Goal: Transaction & Acquisition: Purchase product/service

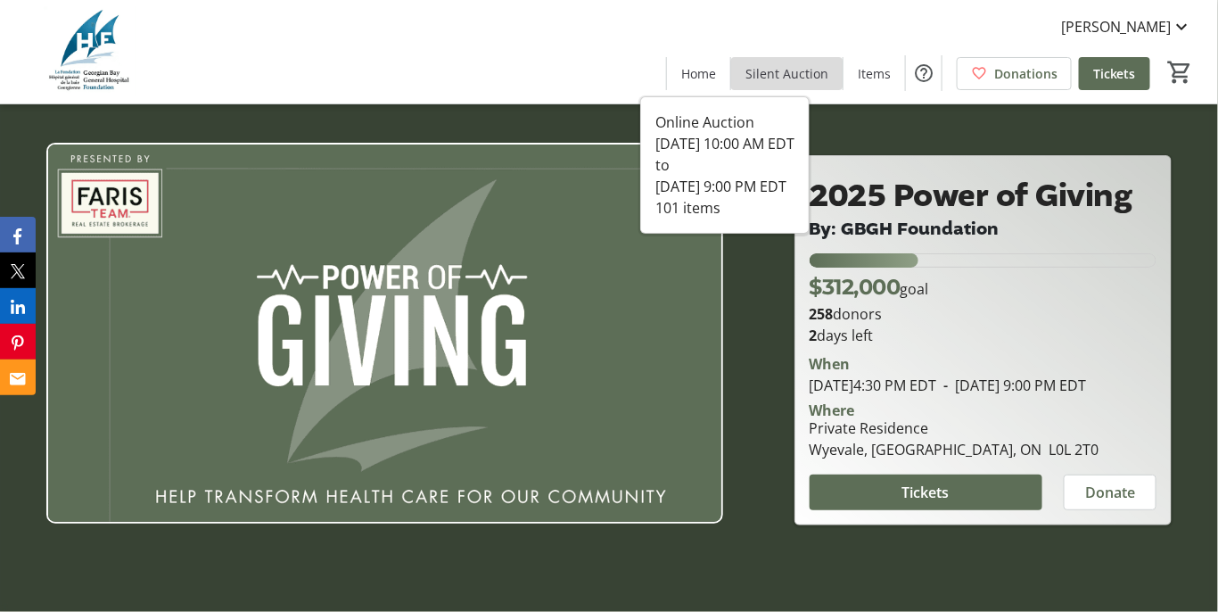
click at [746, 78] on span "Silent Auction" at bounding box center [787, 73] width 83 height 19
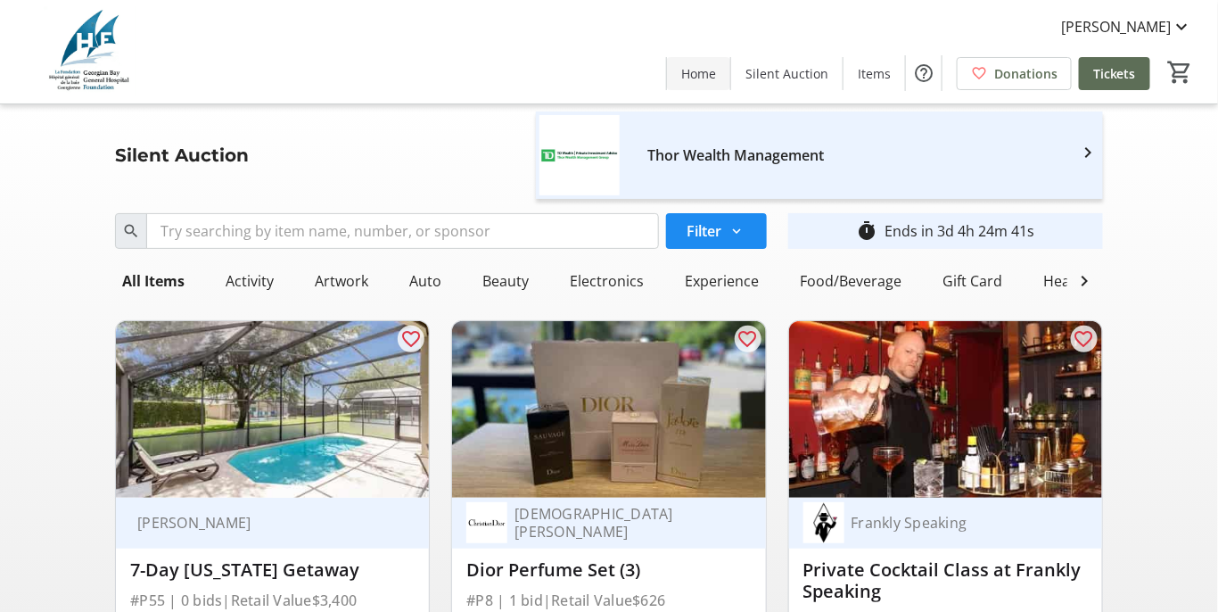
click at [681, 70] on span "Home" at bounding box center [698, 73] width 35 height 19
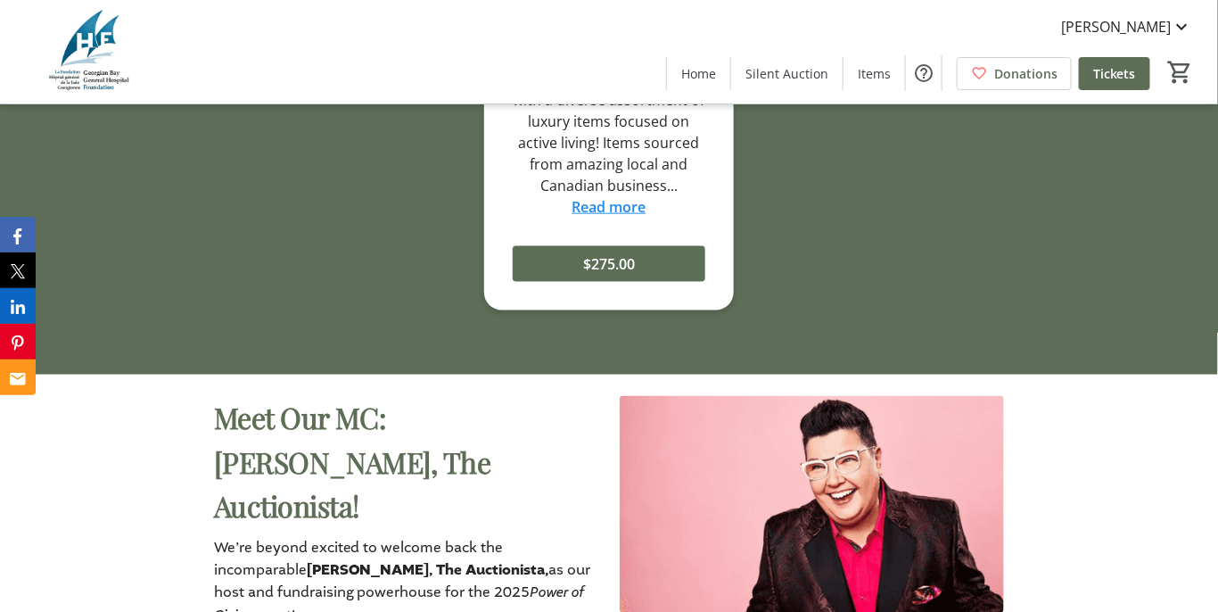
scroll to position [2837, 0]
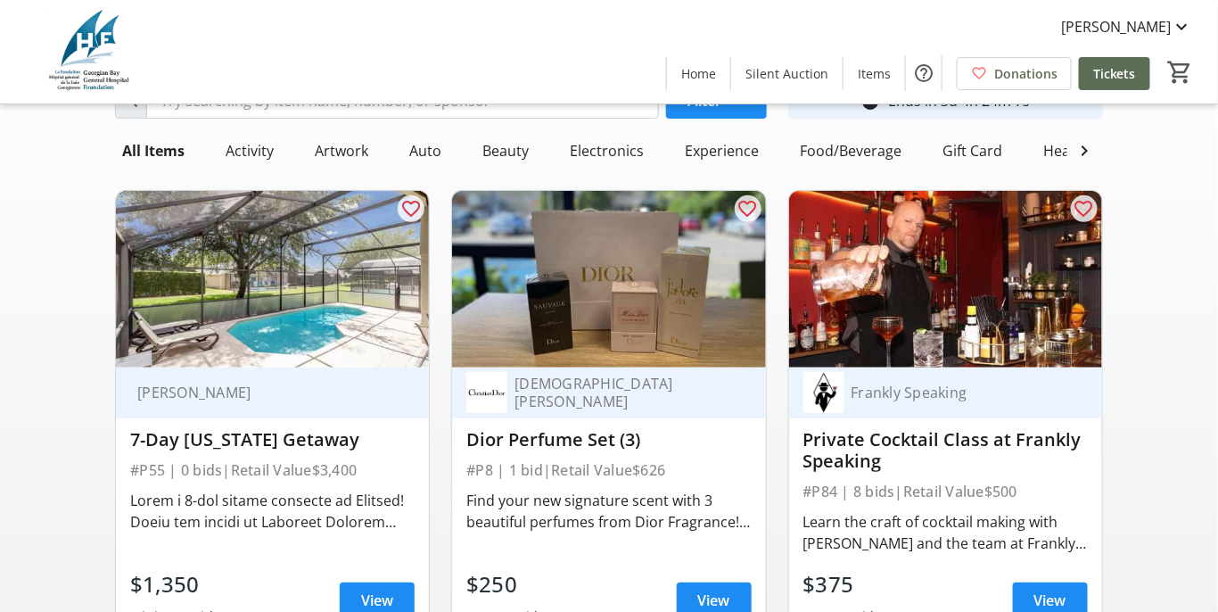
scroll to position [161, 0]
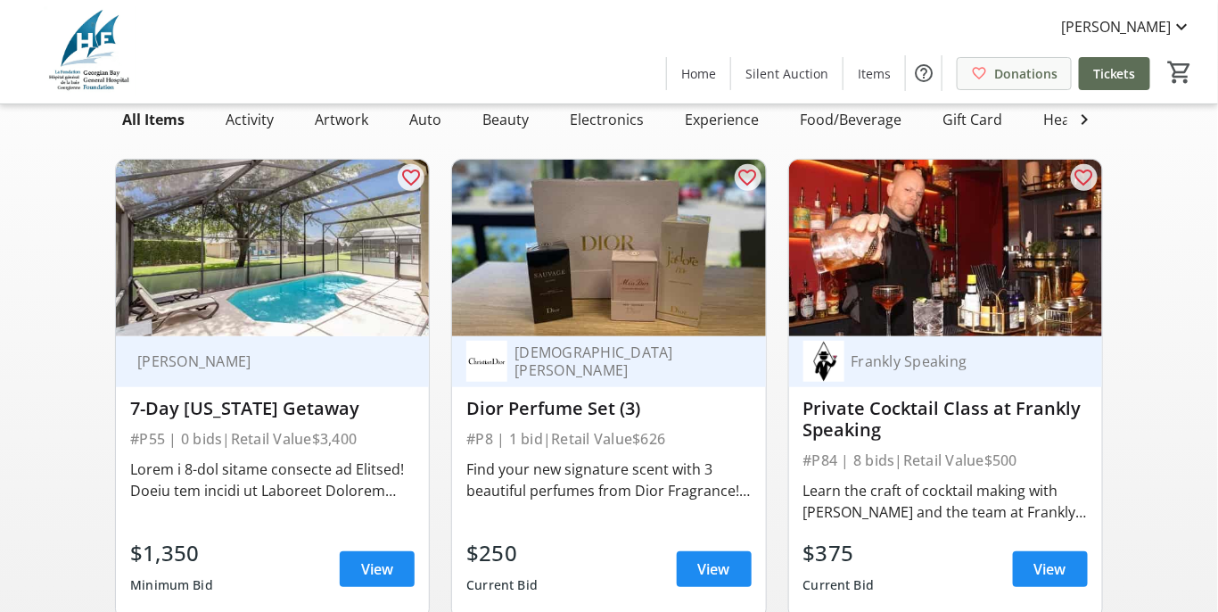
click at [995, 70] on span "Donations" at bounding box center [1026, 73] width 63 height 19
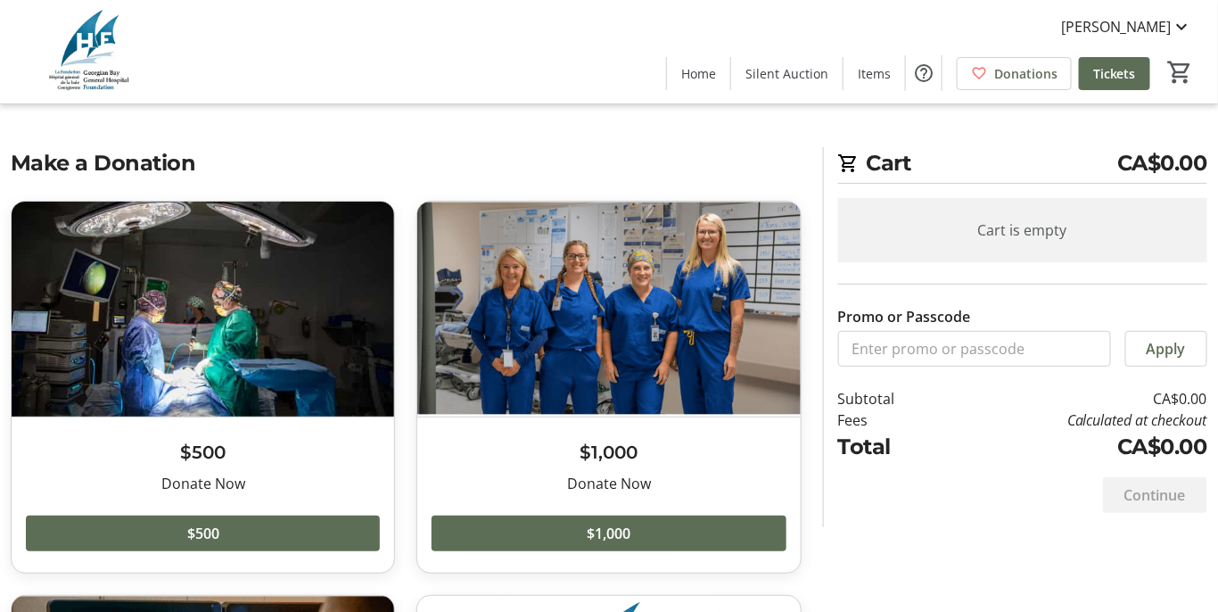
click at [887, 184] on h2 "Cart CA$0.00" at bounding box center [1022, 165] width 369 height 37
click at [856, 173] on mat-icon at bounding box center [848, 163] width 21 height 21
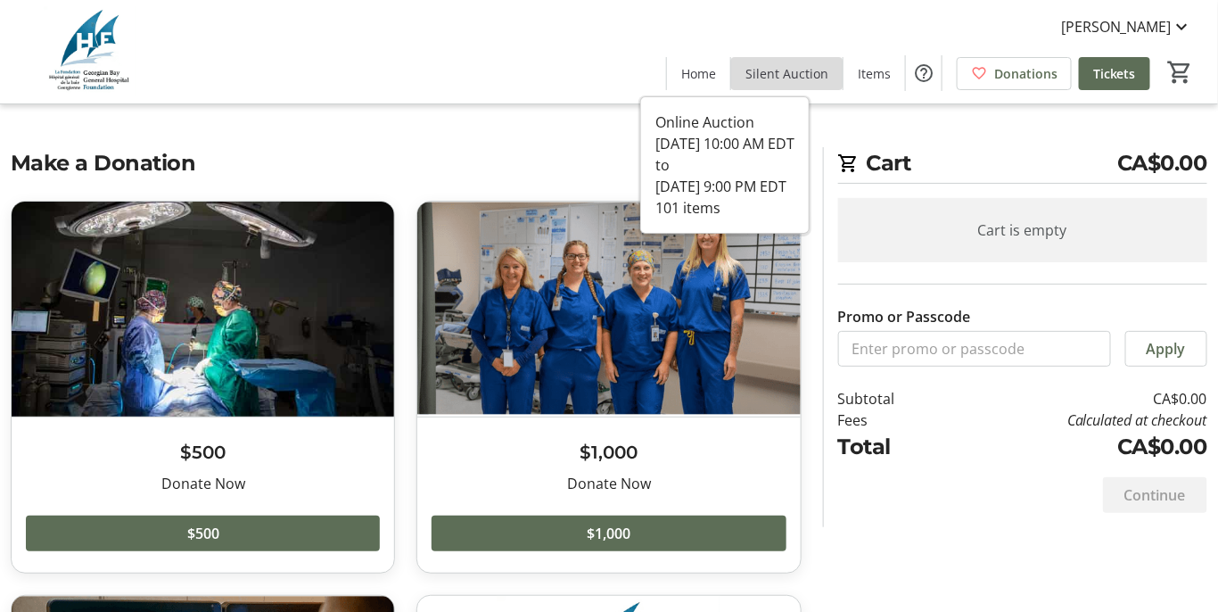
click at [746, 72] on span "Silent Auction" at bounding box center [787, 73] width 83 height 19
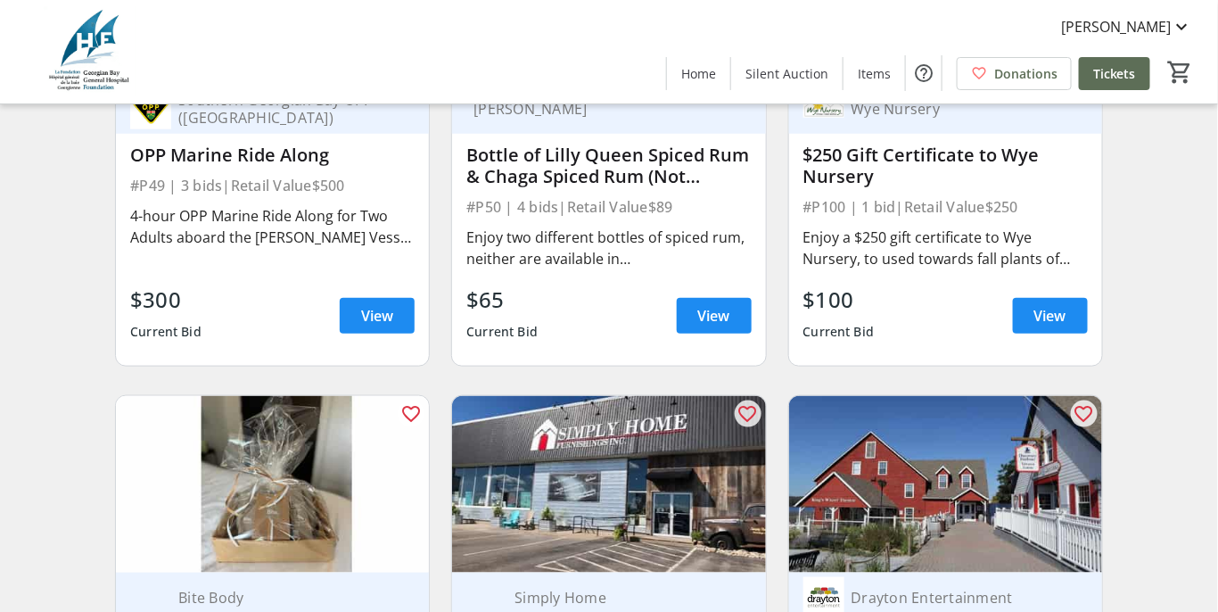
scroll to position [11676, 0]
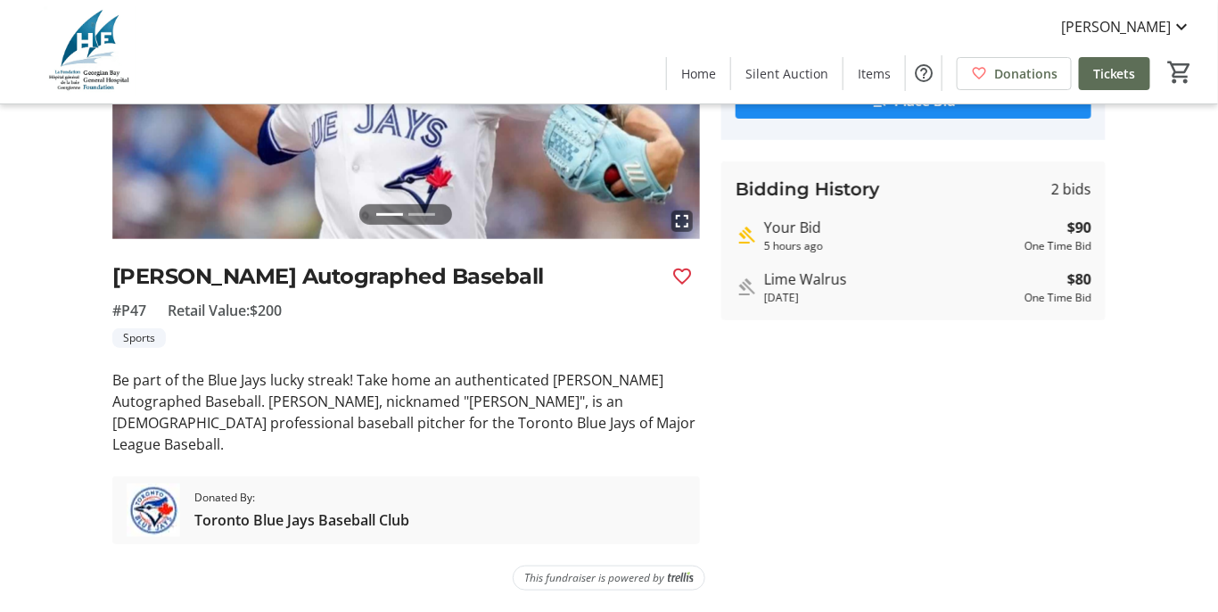
scroll to position [350, 0]
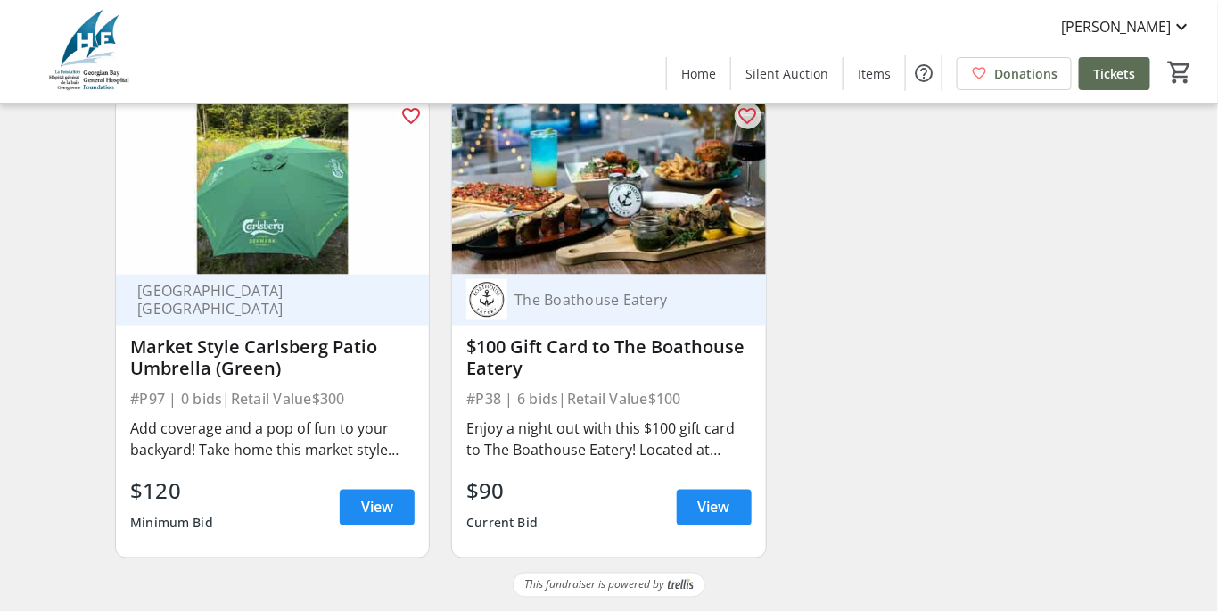
scroll to position [18781, 0]
click at [858, 78] on span "Items" at bounding box center [874, 73] width 33 height 19
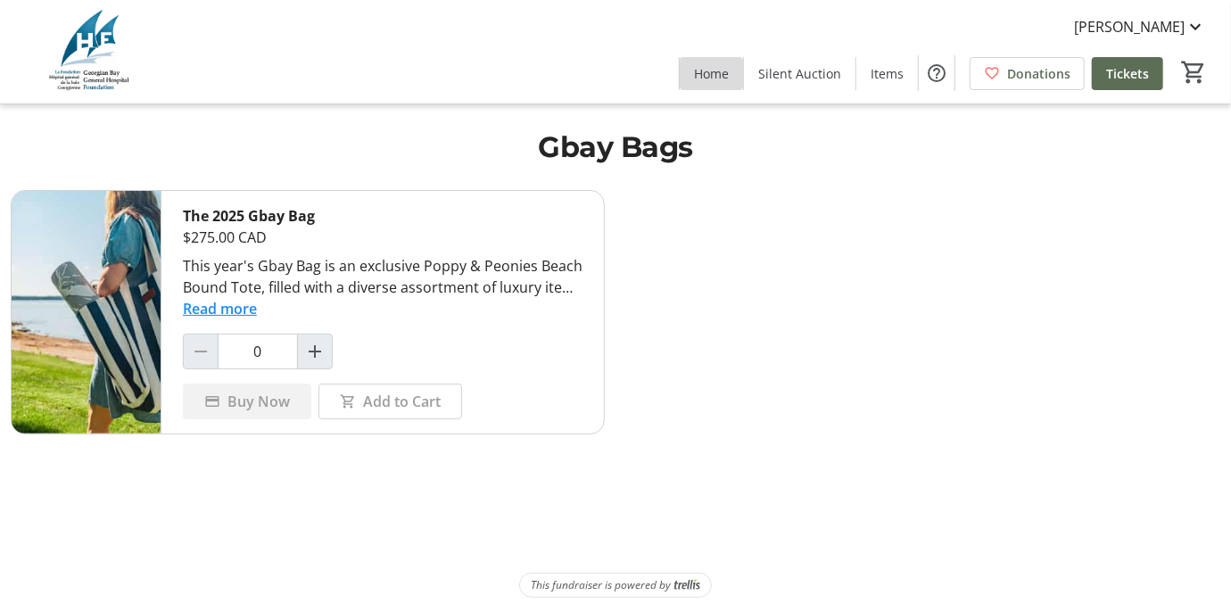
click at [694, 77] on span "Home" at bounding box center [711, 73] width 35 height 19
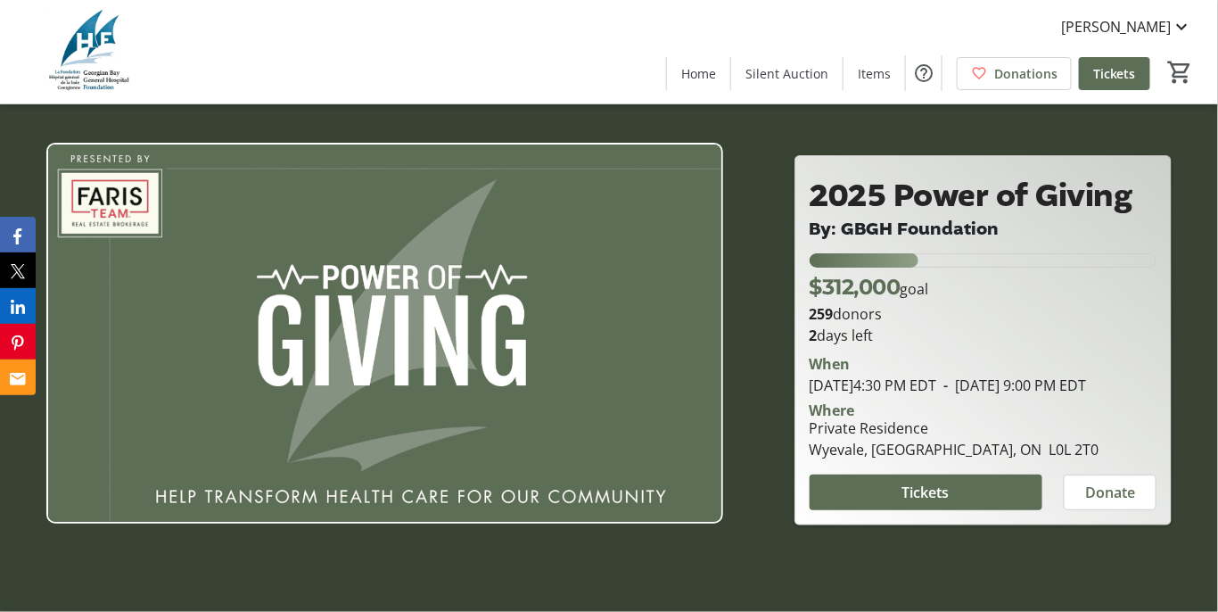
click at [478, 68] on div "[PERSON_NAME] Home Silent Auction Items Donations Tickets 0" at bounding box center [609, 51] width 1218 height 103
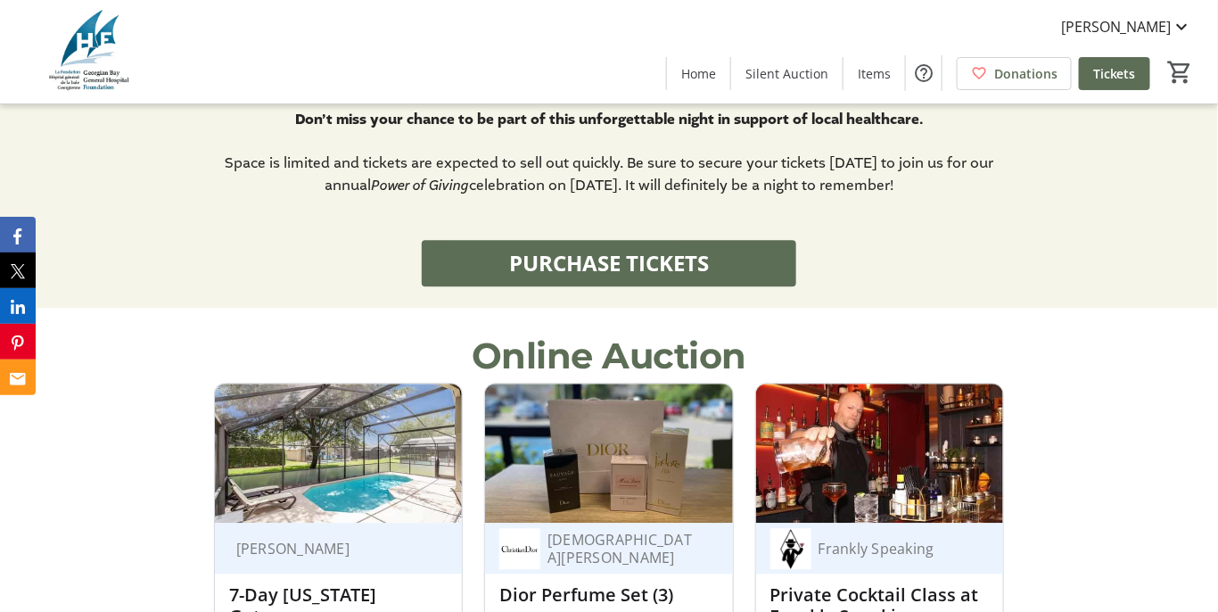
scroll to position [1216, 0]
